Goal: Task Accomplishment & Management: Manage account settings

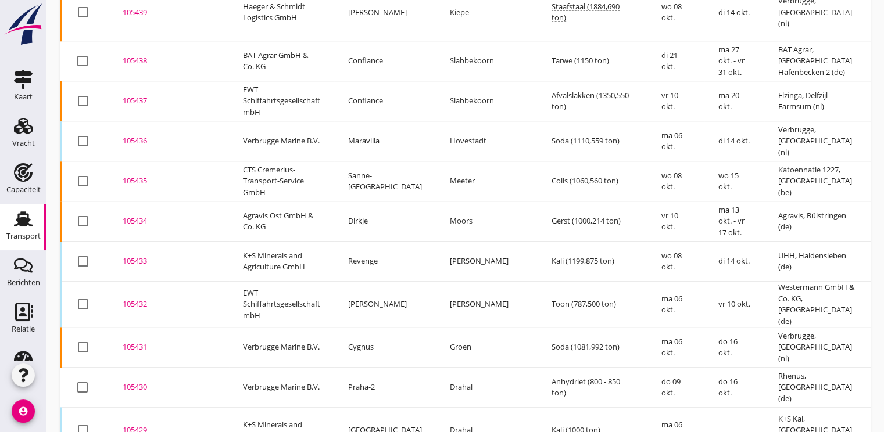
scroll to position [1293, 0]
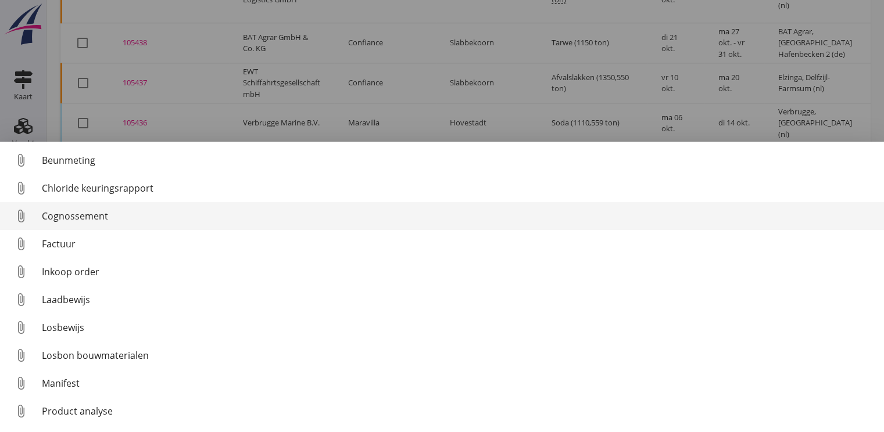
click at [74, 217] on div "Cognossement" at bounding box center [458, 216] width 833 height 14
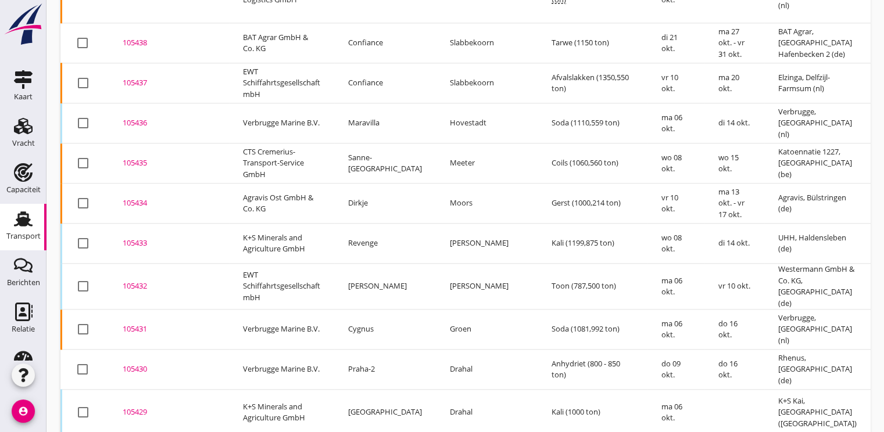
click at [126, 364] on div "105430" at bounding box center [169, 370] width 92 height 12
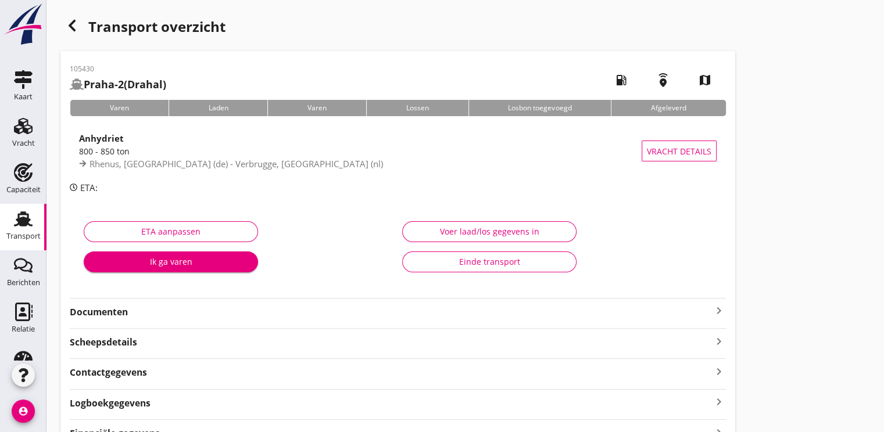
click at [126, 252] on button "Ik ga varen" at bounding box center [171, 262] width 174 height 21
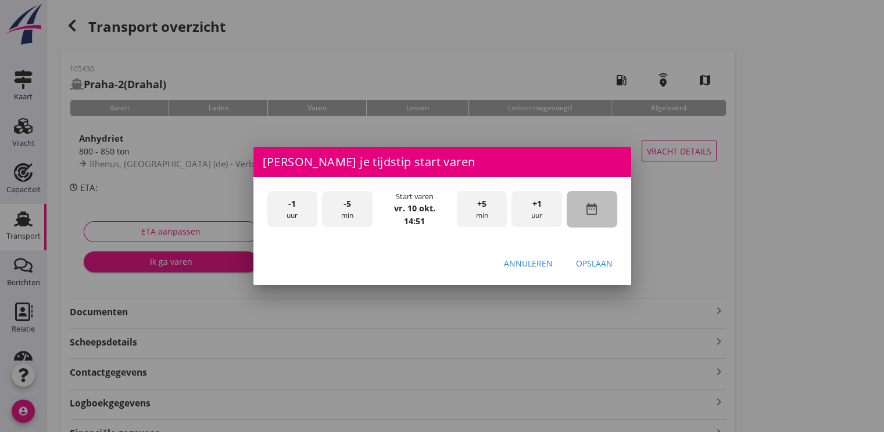
click at [595, 210] on icon "date_range" at bounding box center [592, 209] width 14 height 14
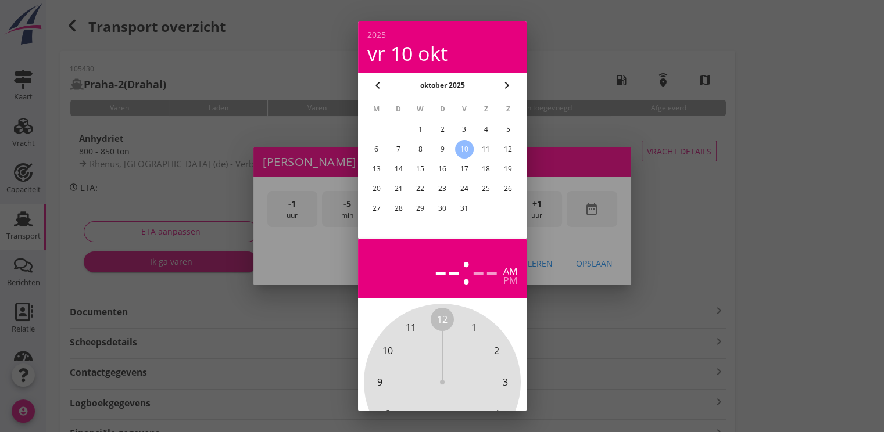
click at [417, 151] on div "8" at bounding box center [420, 149] width 19 height 19
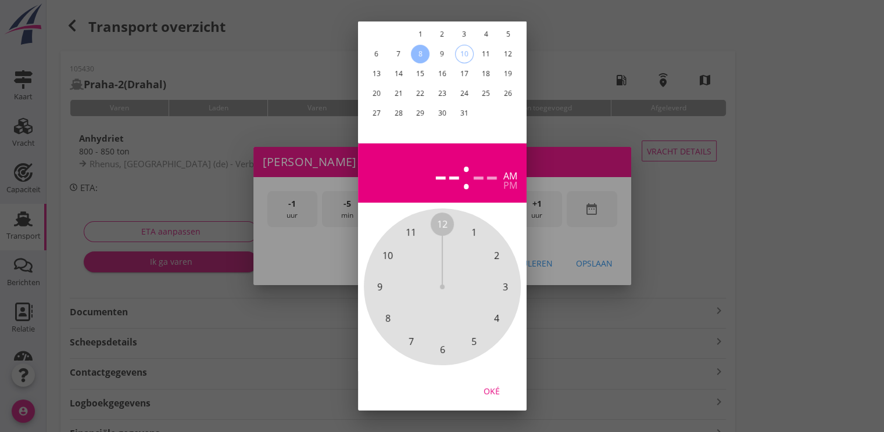
click at [492, 385] on div "Oké" at bounding box center [491, 391] width 33 height 12
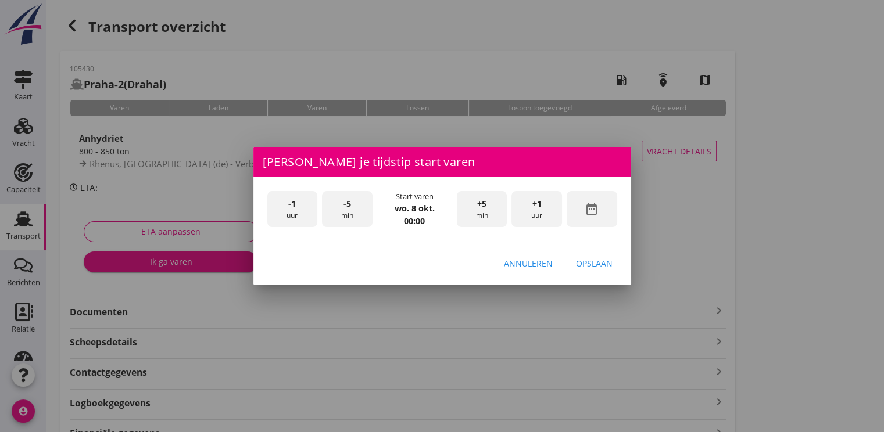
click at [540, 214] on div "+1 uur" at bounding box center [536, 209] width 51 height 37
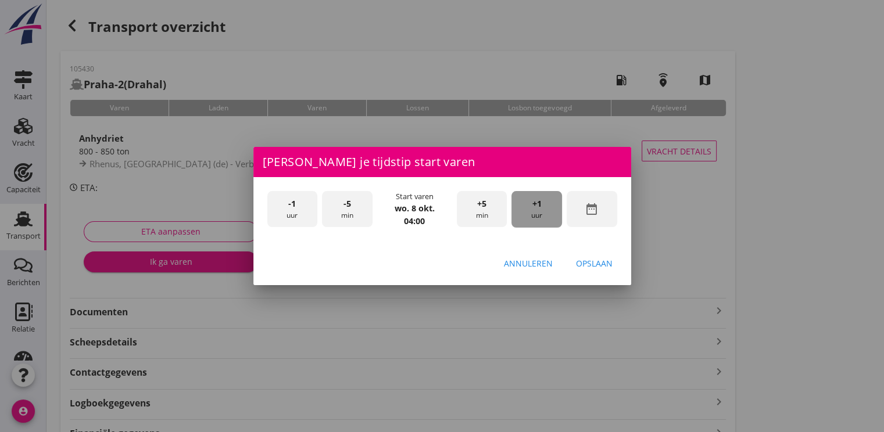
click at [540, 214] on div "+1 uur" at bounding box center [536, 209] width 51 height 37
click at [593, 263] on div "Opslaan" at bounding box center [594, 263] width 37 height 12
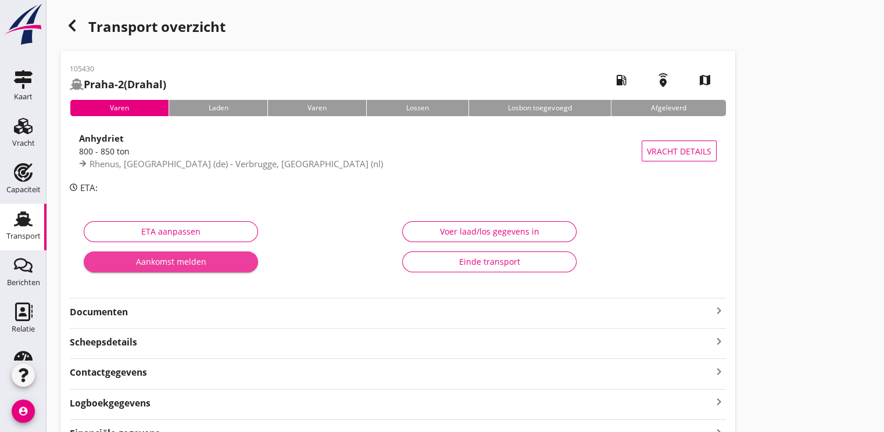
click at [159, 263] on div "Aankomst melden" at bounding box center [171, 262] width 156 height 12
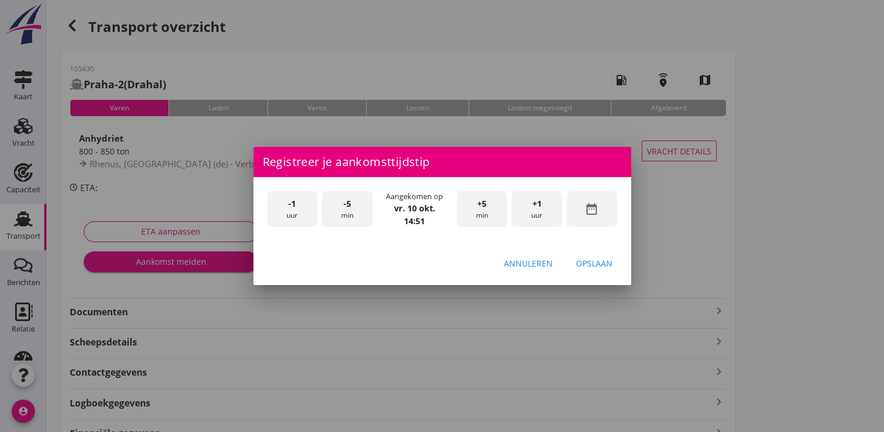
click at [591, 216] on div "date_range" at bounding box center [592, 209] width 51 height 37
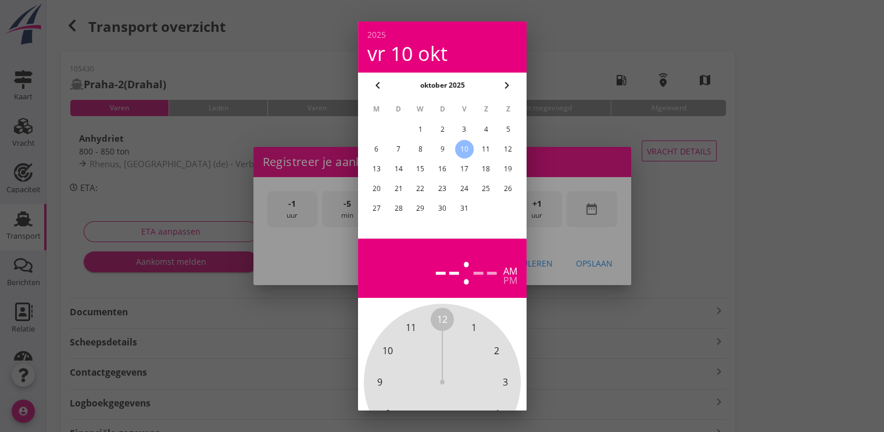
click at [423, 156] on div "8" at bounding box center [420, 149] width 19 height 19
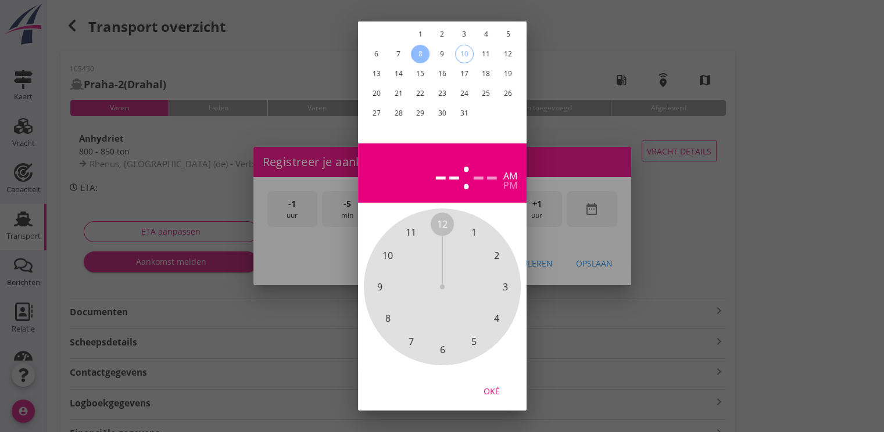
click at [493, 385] on div "Oké" at bounding box center [491, 391] width 33 height 12
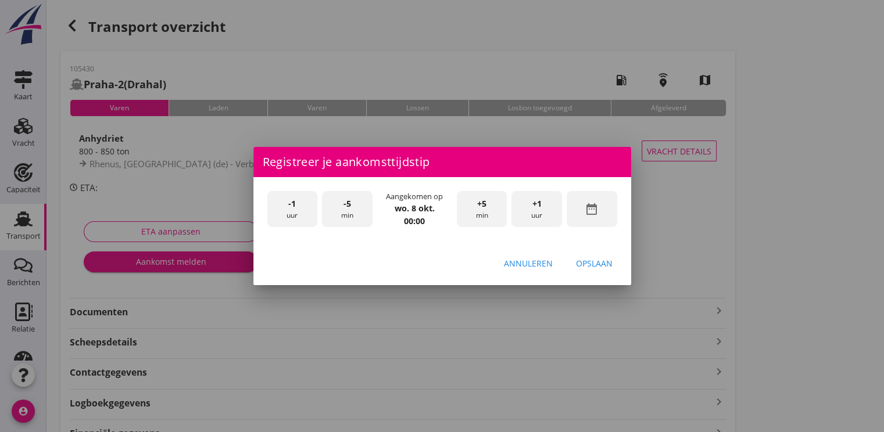
click at [546, 215] on div "+1 uur" at bounding box center [536, 209] width 51 height 37
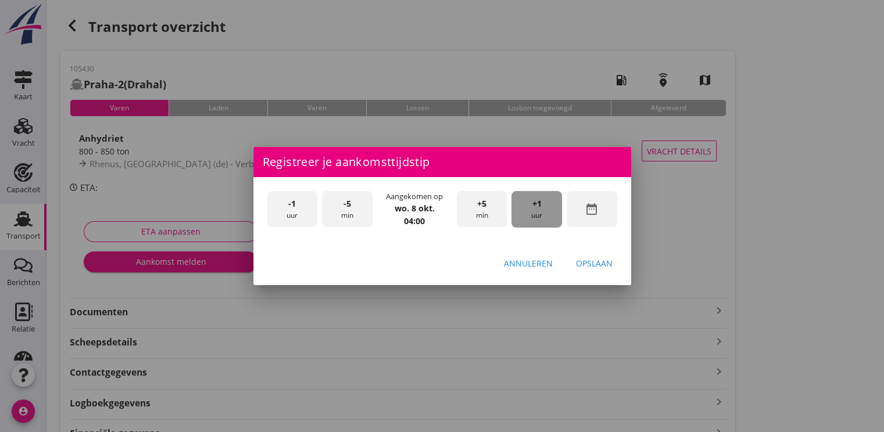
click at [546, 215] on div "+1 uur" at bounding box center [536, 209] width 51 height 37
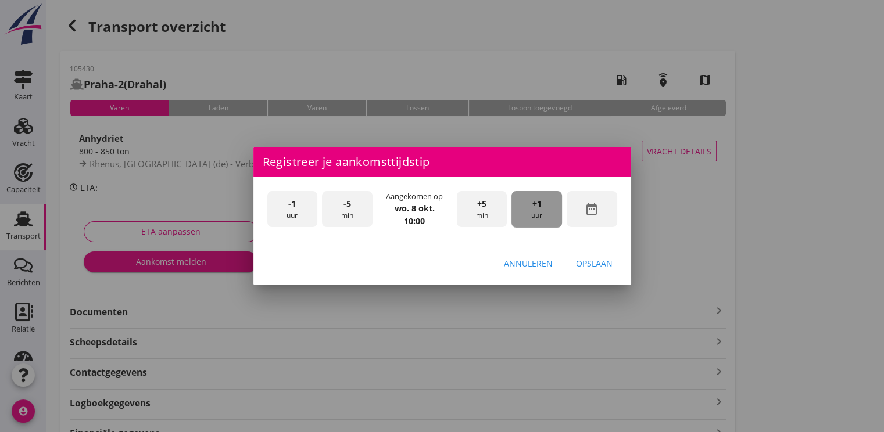
click at [546, 215] on div "+1 uur" at bounding box center [536, 209] width 51 height 37
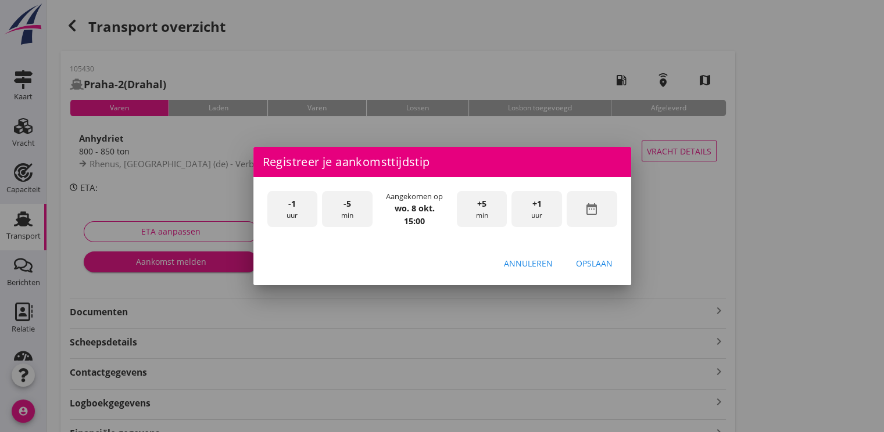
click at [588, 267] on div "Opslaan" at bounding box center [594, 263] width 37 height 12
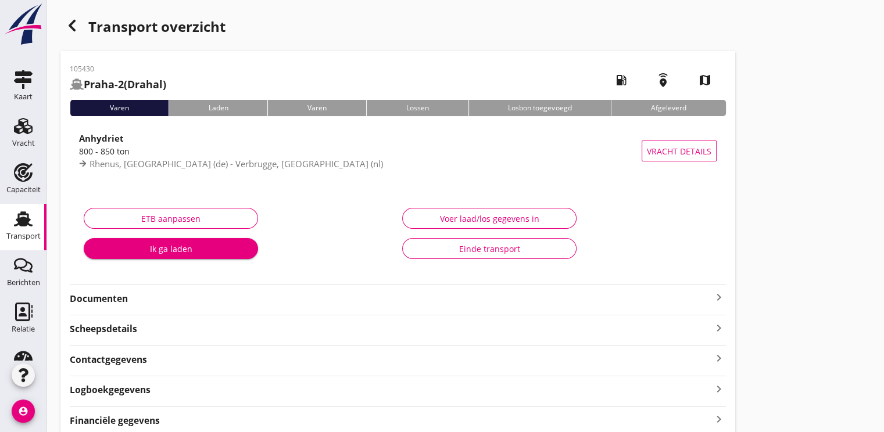
click at [188, 243] on div "Ik ga laden" at bounding box center [171, 249] width 156 height 12
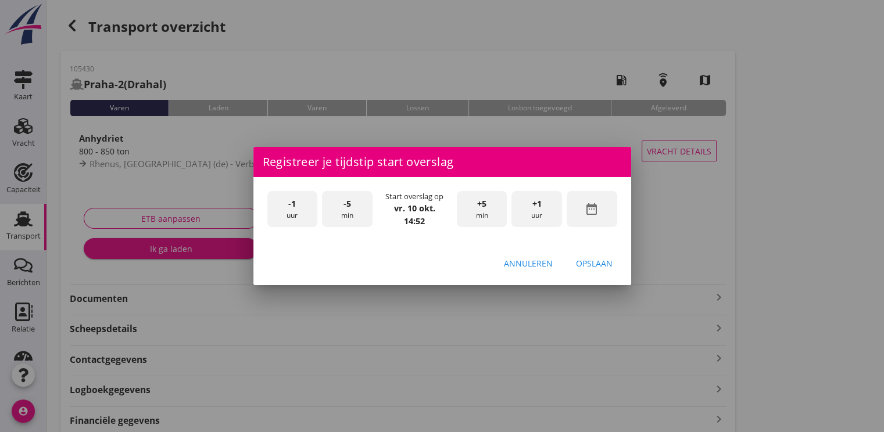
click at [296, 206] on div "-1 uur" at bounding box center [292, 209] width 51 height 37
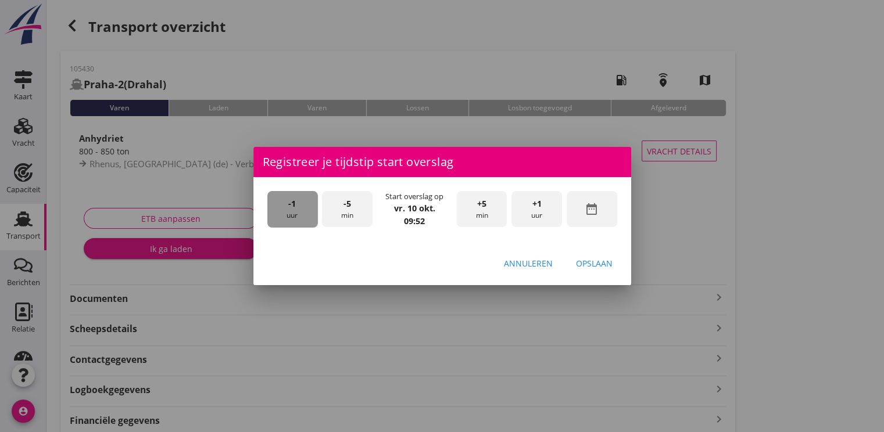
click at [296, 206] on div "-1 uur" at bounding box center [292, 209] width 51 height 37
click at [349, 207] on span "-5" at bounding box center [347, 204] width 8 height 13
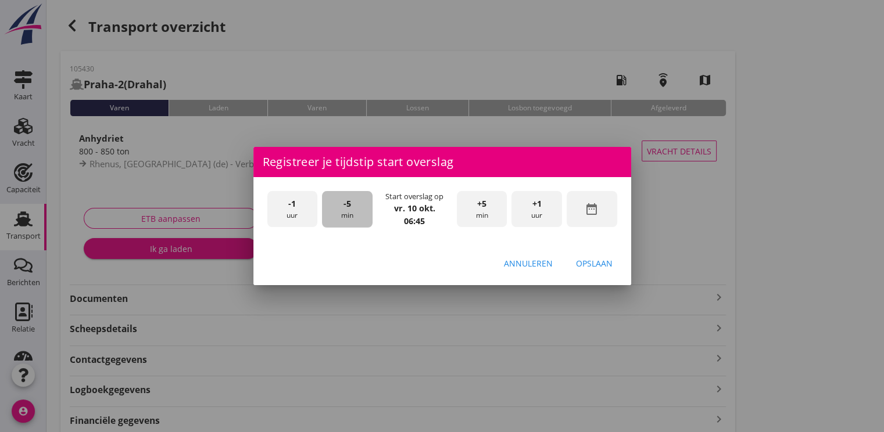
click at [349, 207] on span "-5" at bounding box center [347, 204] width 8 height 13
click at [596, 262] on div "Opslaan" at bounding box center [594, 263] width 37 height 12
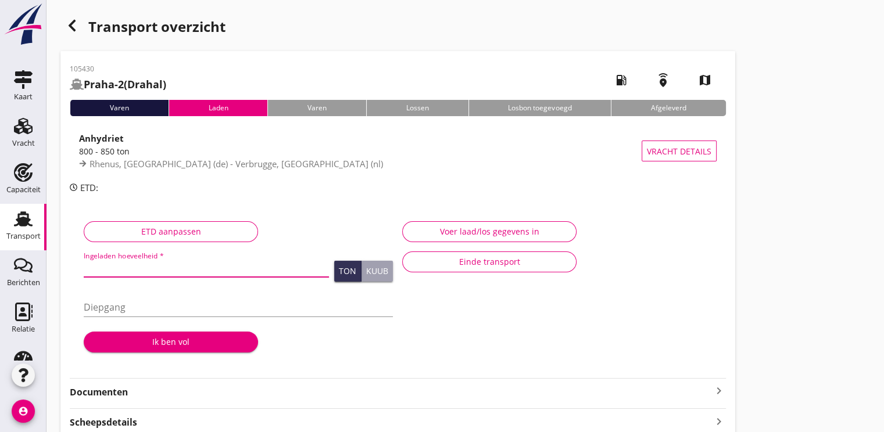
click at [137, 267] on input "Ingeladen hoeveelheid *" at bounding box center [206, 268] width 245 height 19
type input "846.843"
click at [163, 348] on button "Ik ben vol" at bounding box center [171, 342] width 174 height 21
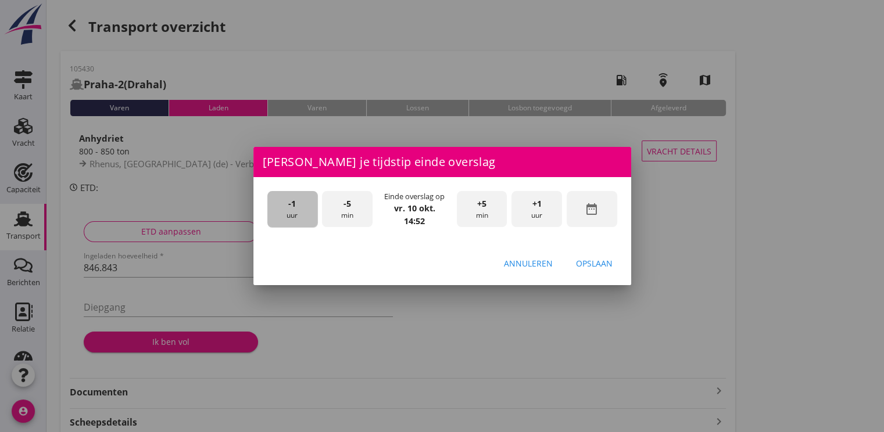
click at [282, 213] on div "-1 uur" at bounding box center [292, 209] width 51 height 37
click at [487, 205] on div "+5 min" at bounding box center [482, 209] width 51 height 37
click at [604, 269] on div "Opslaan" at bounding box center [594, 263] width 37 height 12
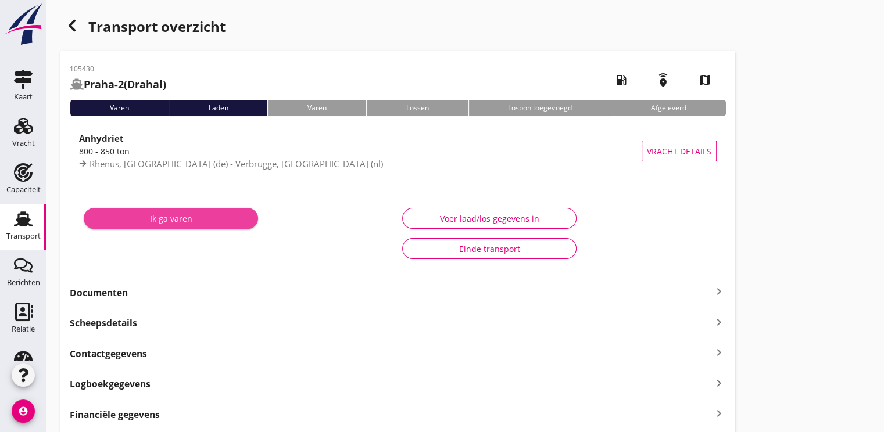
click at [225, 223] on div "Ik ga varen" at bounding box center [171, 219] width 156 height 12
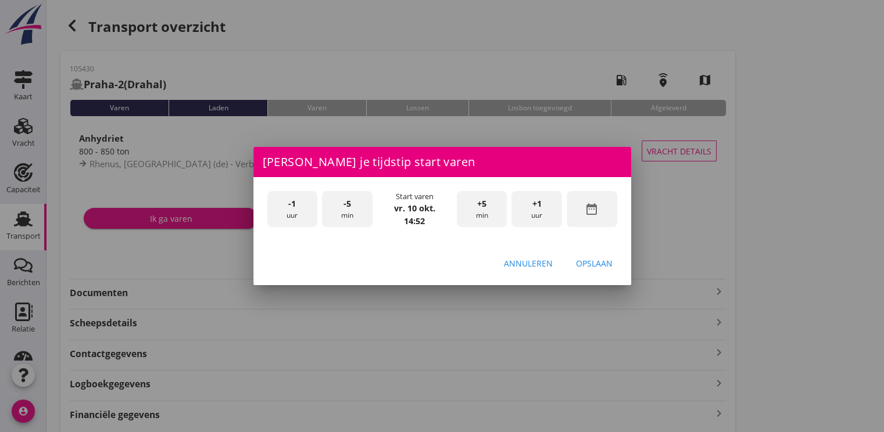
click at [281, 215] on div "-1 uur" at bounding box center [292, 209] width 51 height 37
click at [280, 210] on div "-1 uur" at bounding box center [292, 209] width 51 height 37
click at [484, 209] on span "+5" at bounding box center [481, 204] width 9 height 13
click at [593, 262] on div "Opslaan" at bounding box center [594, 263] width 37 height 12
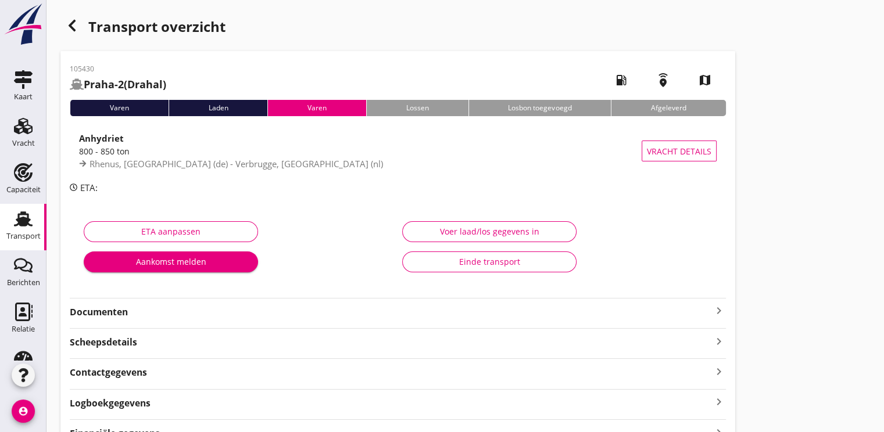
click at [111, 318] on strong "Documenten" at bounding box center [391, 312] width 642 height 13
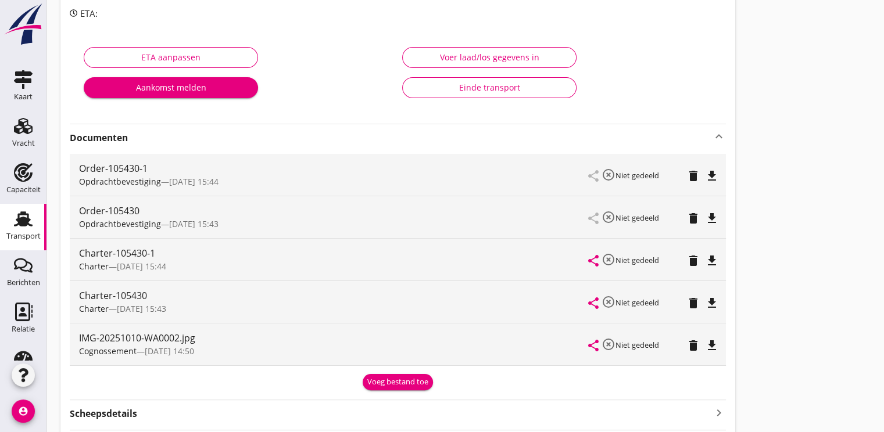
scroll to position [0, 0]
